Goal: Information Seeking & Learning: Learn about a topic

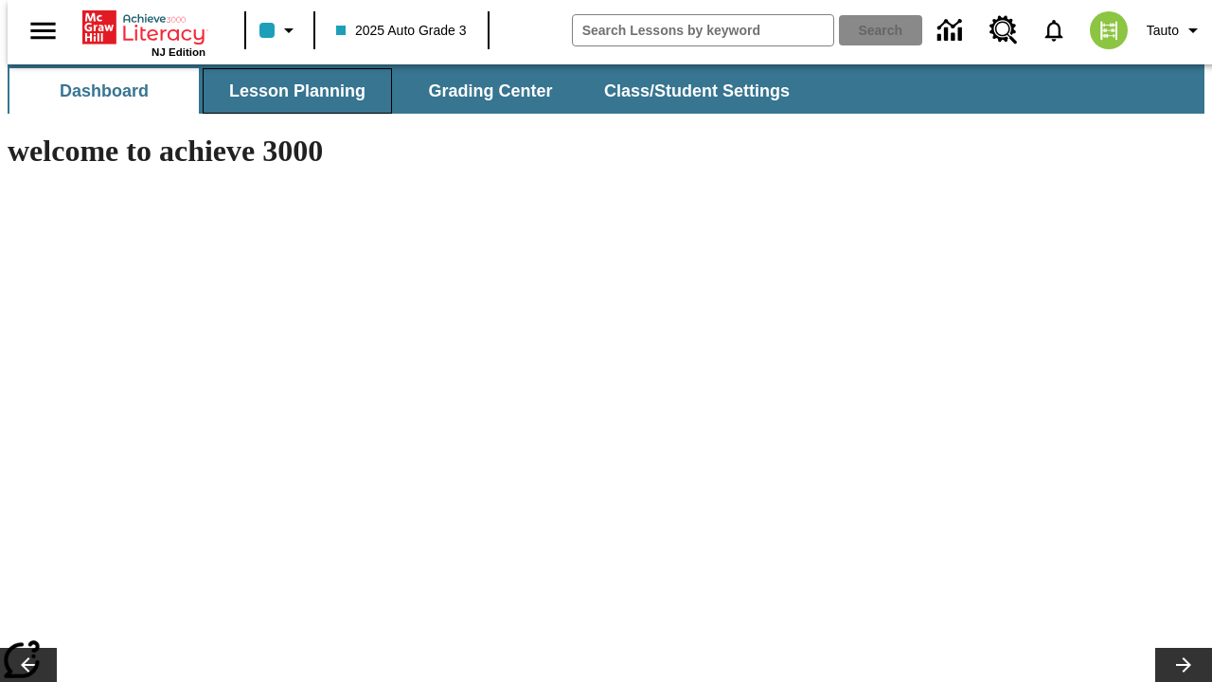
click at [290, 91] on span "Lesson Planning" at bounding box center [297, 91] width 136 height 22
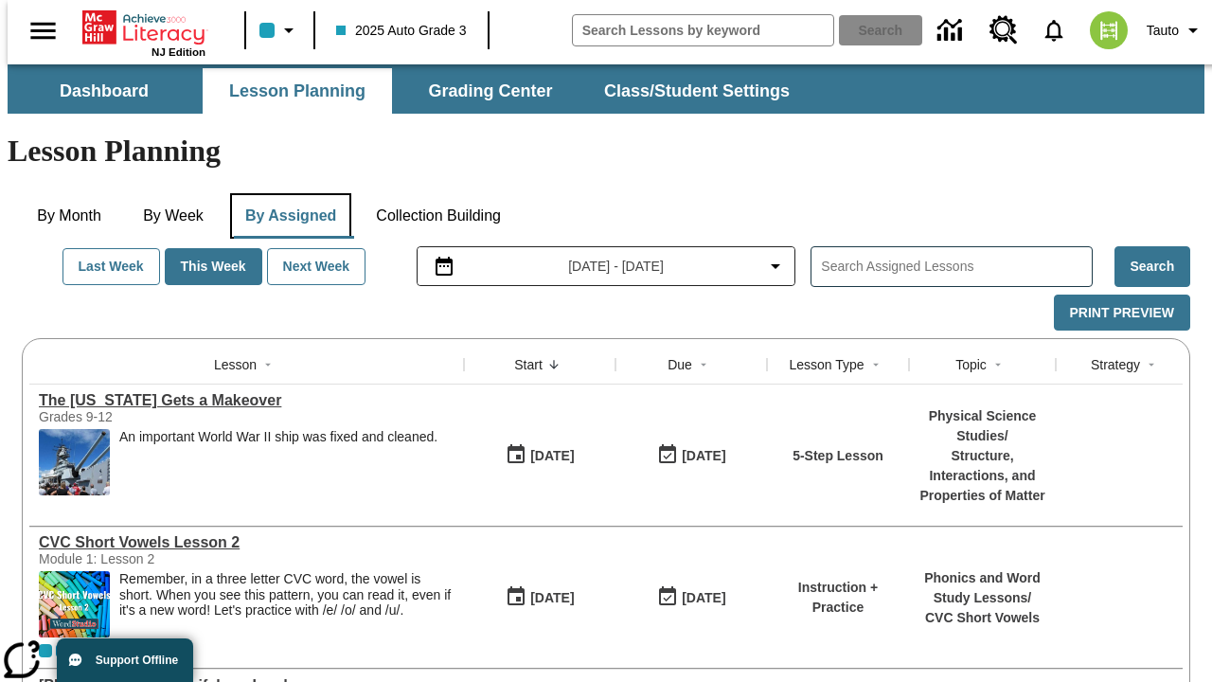
click at [286, 193] on button "By Assigned" at bounding box center [290, 215] width 121 height 45
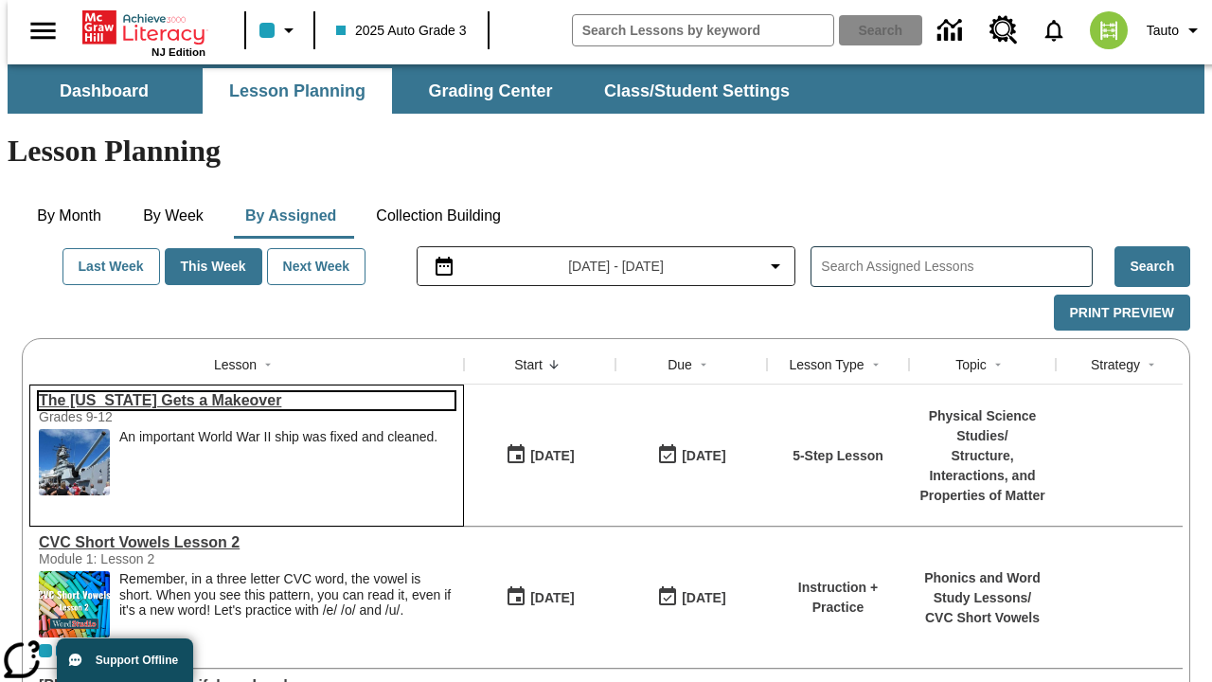
click at [239, 392] on link "The [US_STATE] Gets a Makeover" at bounding box center [247, 400] width 416 height 17
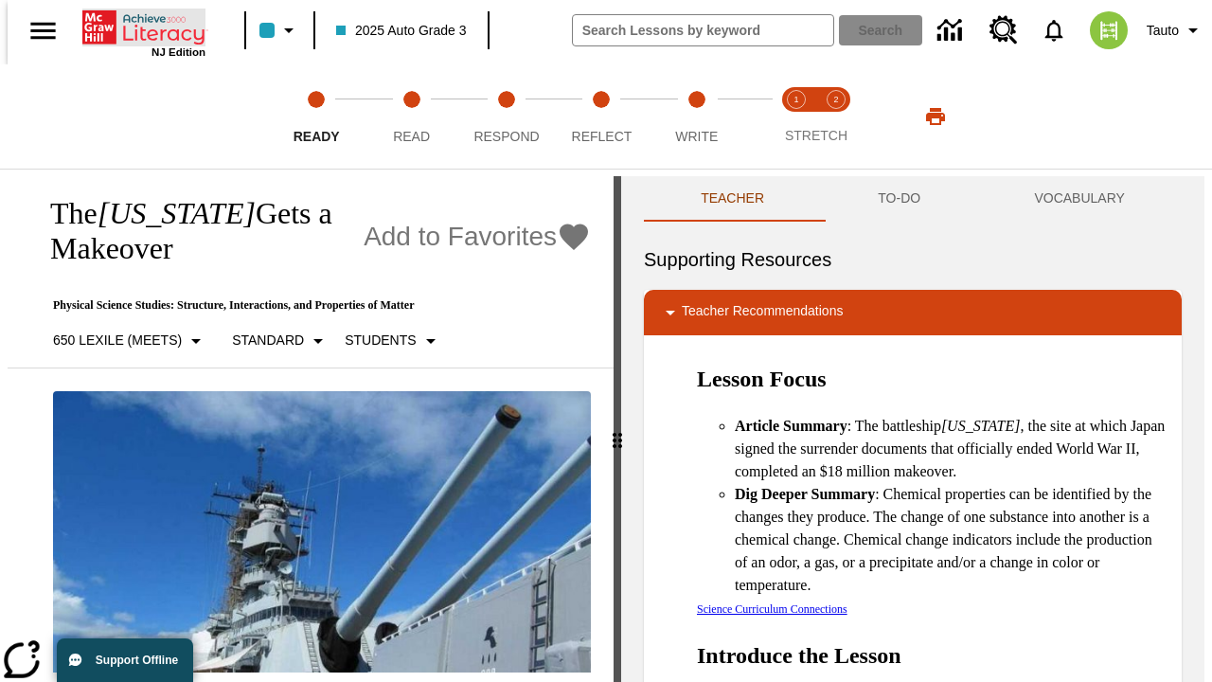
click at [136, 26] on icon "Home" at bounding box center [145, 28] width 126 height 38
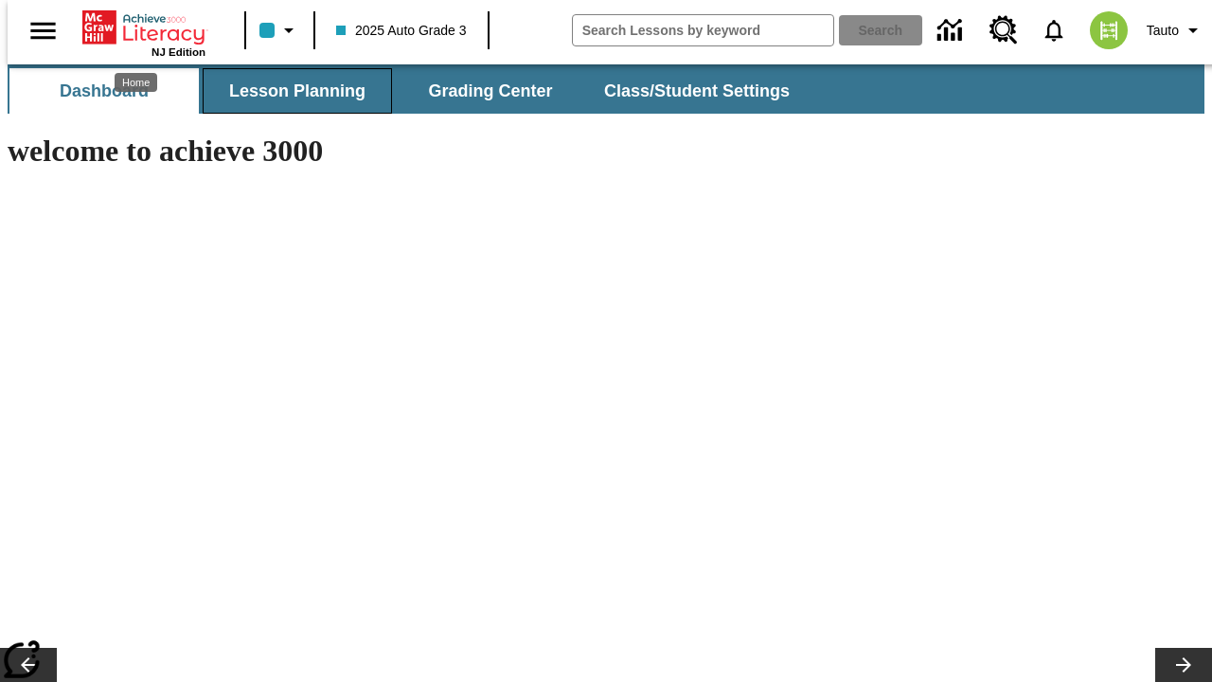
click at [290, 91] on span "Lesson Planning" at bounding box center [297, 91] width 136 height 22
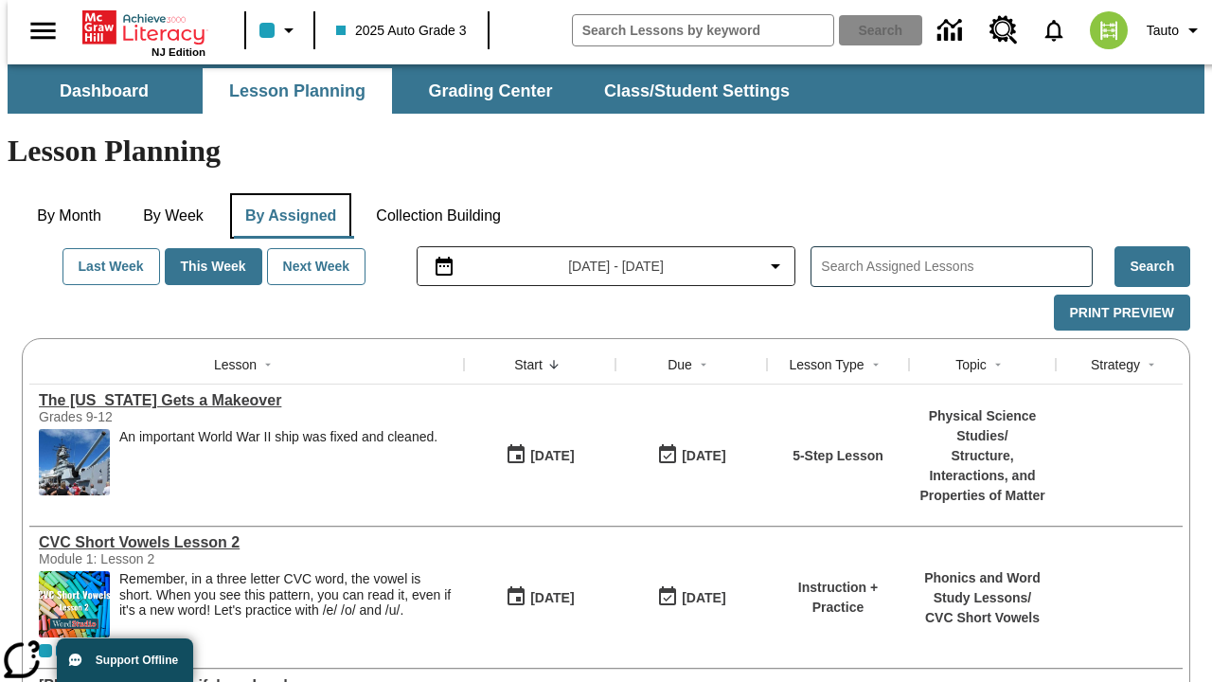
click at [286, 193] on button "By Assigned" at bounding box center [290, 215] width 121 height 45
